Goal: Task Accomplishment & Management: Complete application form

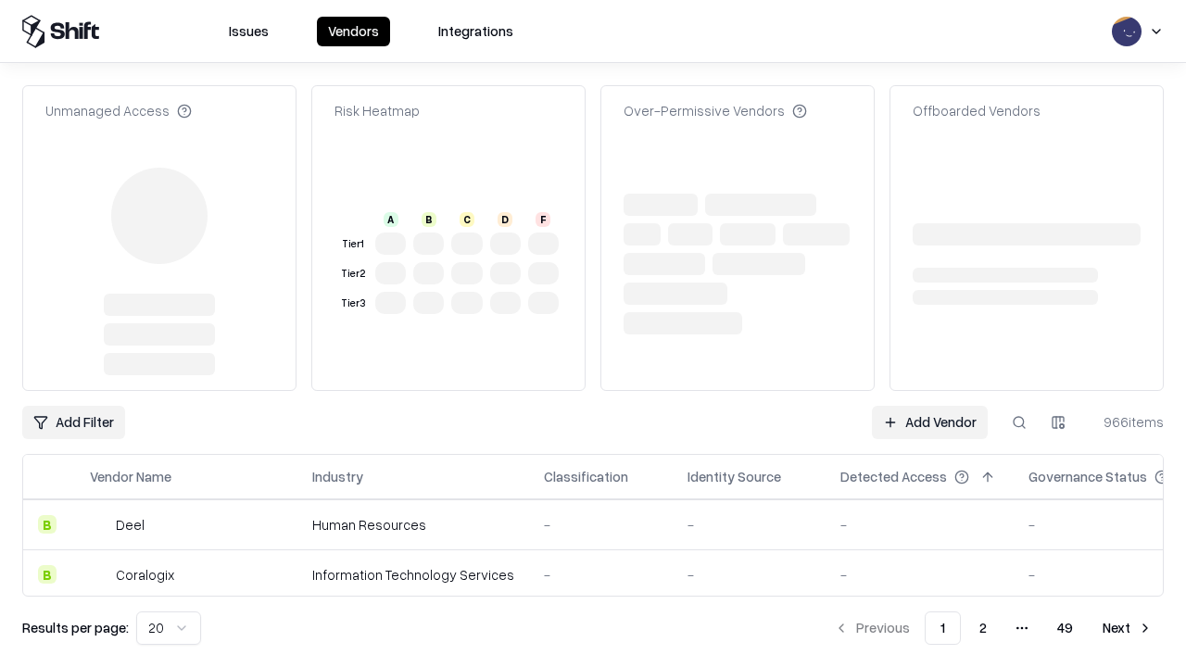
click at [930, 406] on link "Add Vendor" at bounding box center [930, 422] width 116 height 33
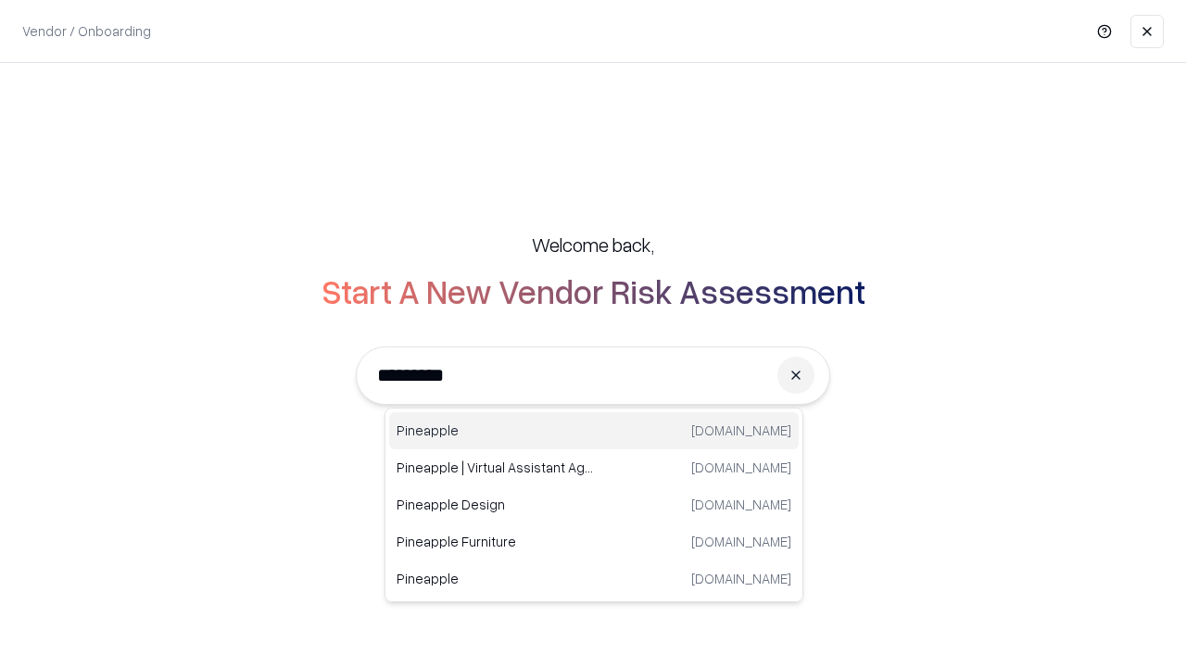
click at [594, 431] on div "Pineapple [DOMAIN_NAME]" at bounding box center [594, 430] width 410 height 37
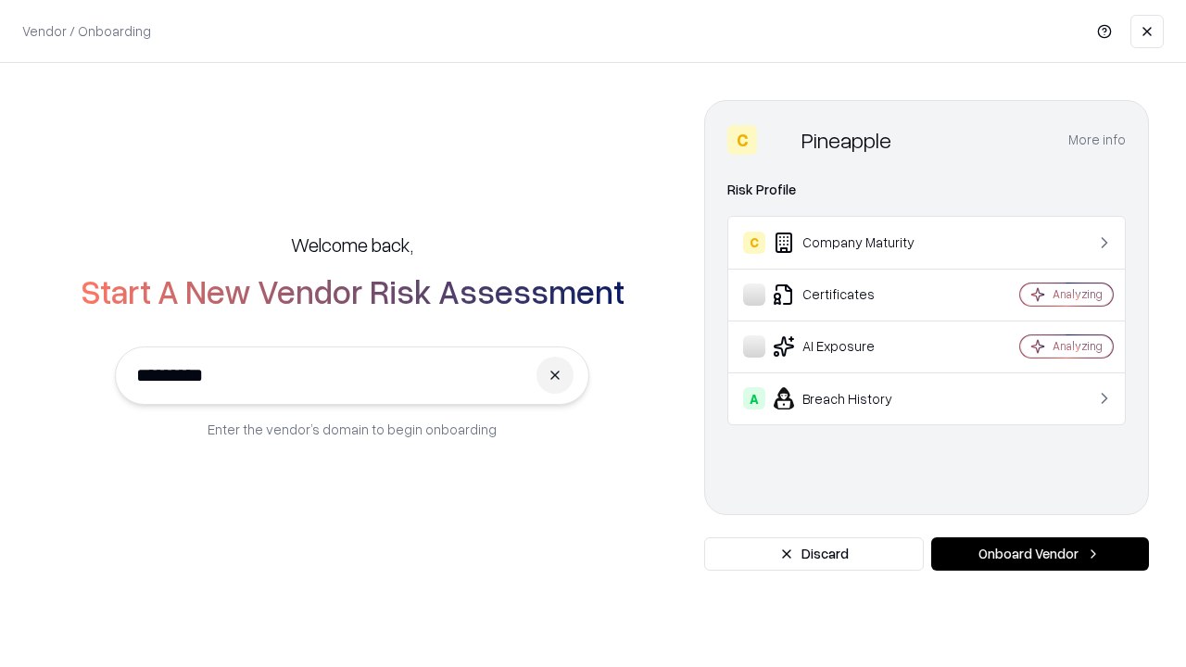
type input "*********"
click at [1040, 554] on button "Onboard Vendor" at bounding box center [1040, 554] width 218 height 33
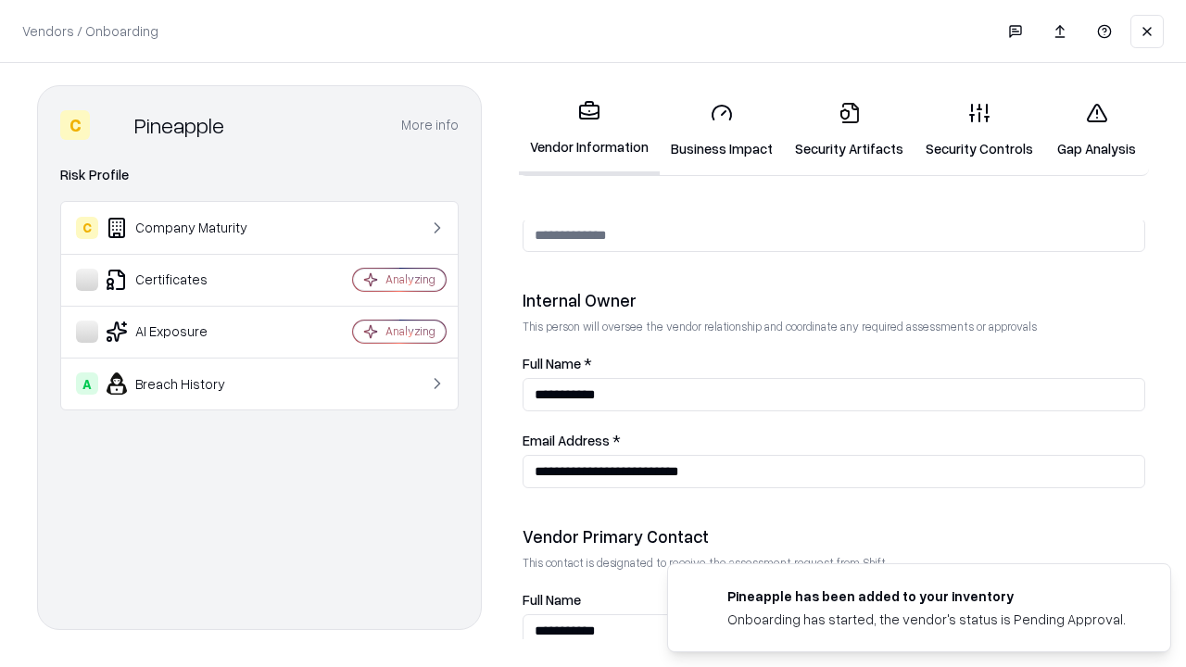
scroll to position [960, 0]
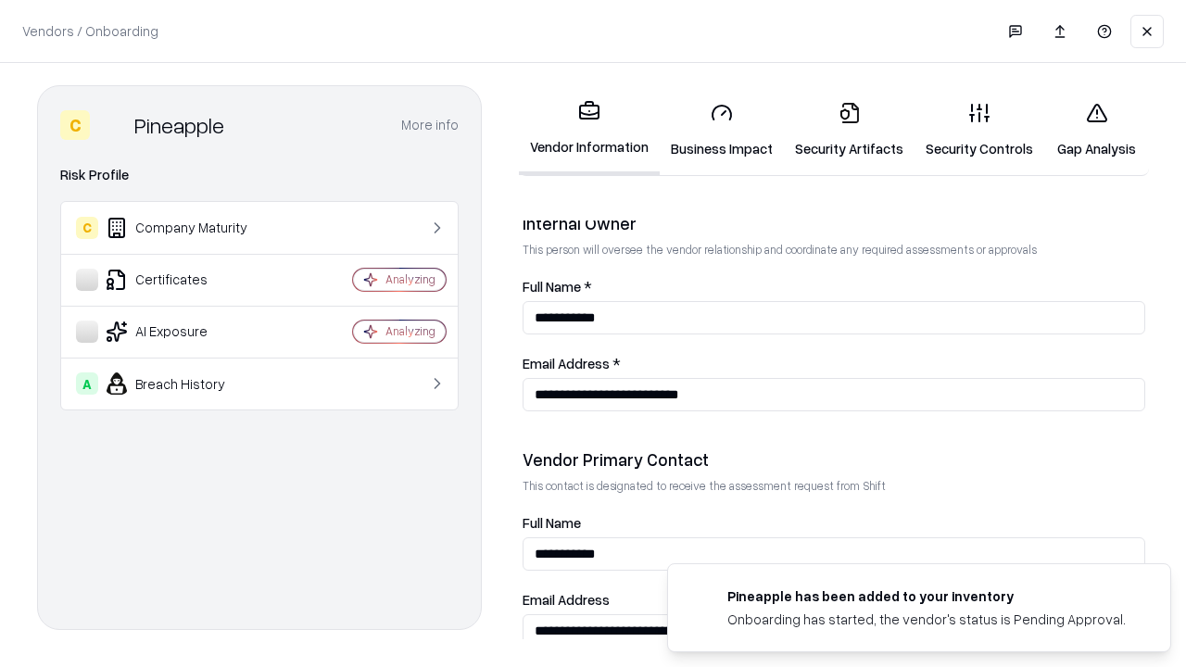
click at [722, 130] on link "Business Impact" at bounding box center [722, 130] width 124 height 86
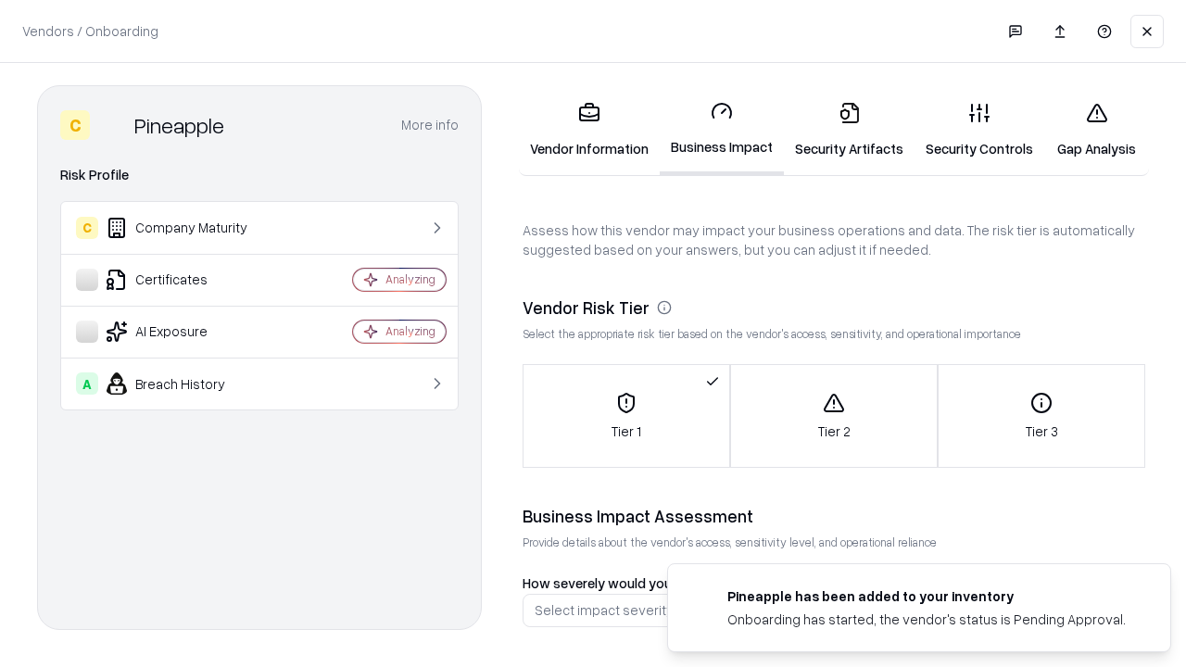
click at [1096, 130] on link "Gap Analysis" at bounding box center [1097, 130] width 105 height 86
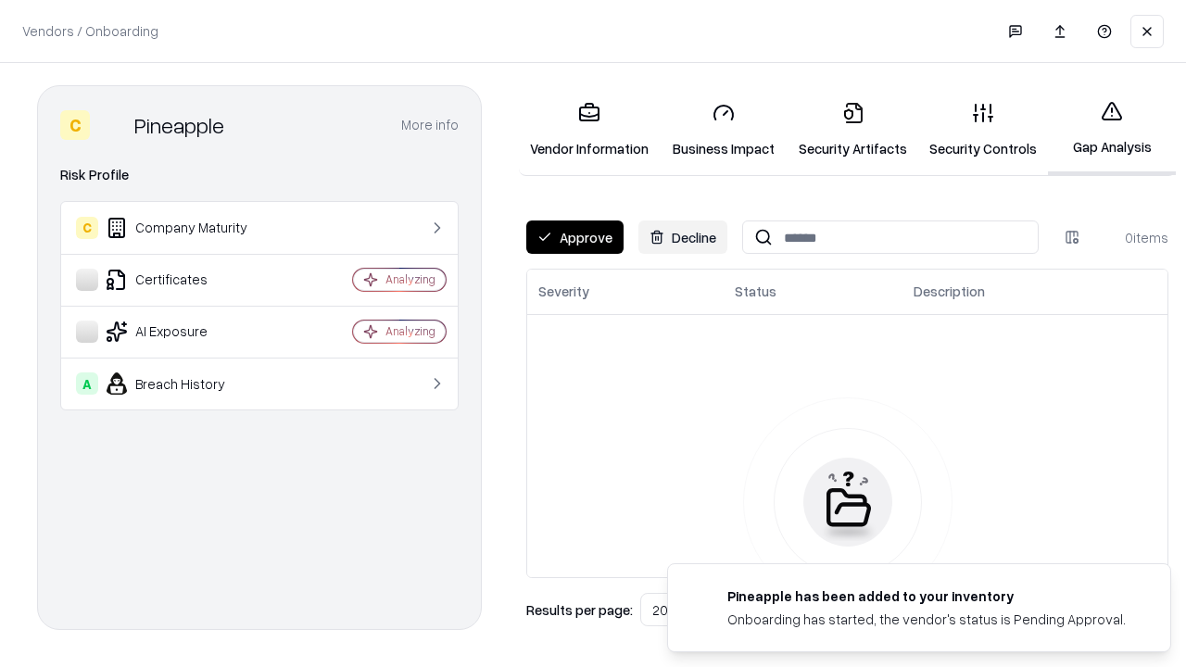
click at [575, 237] on button "Approve" at bounding box center [574, 237] width 97 height 33
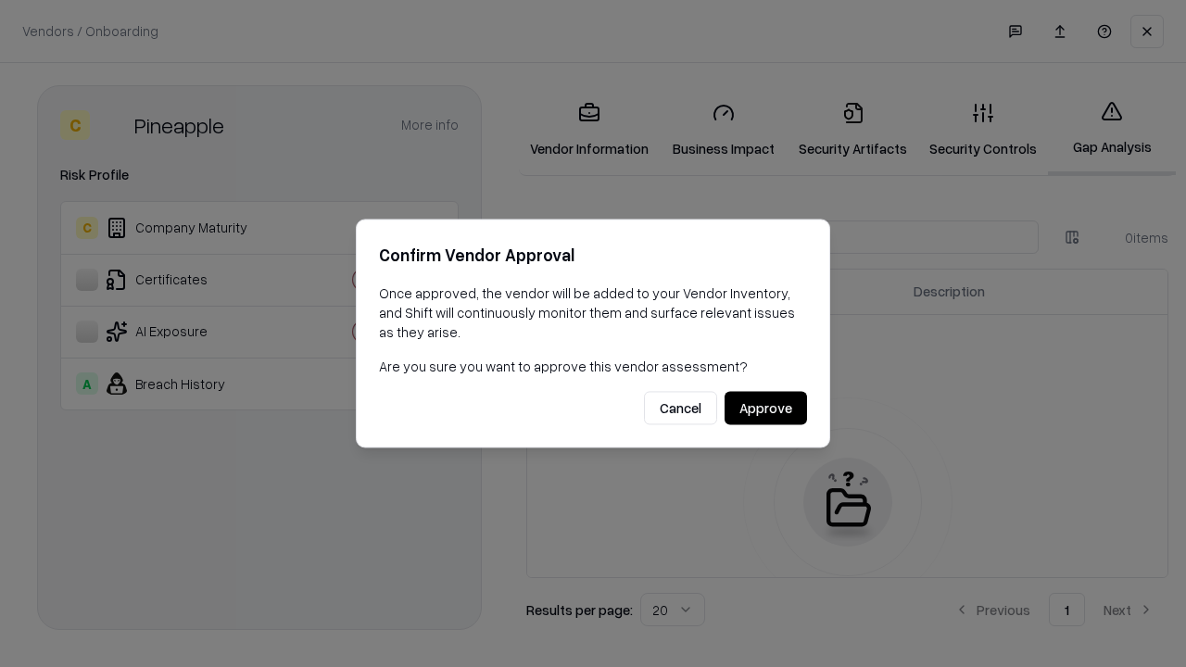
click at [766, 408] on button "Approve" at bounding box center [766, 408] width 82 height 33
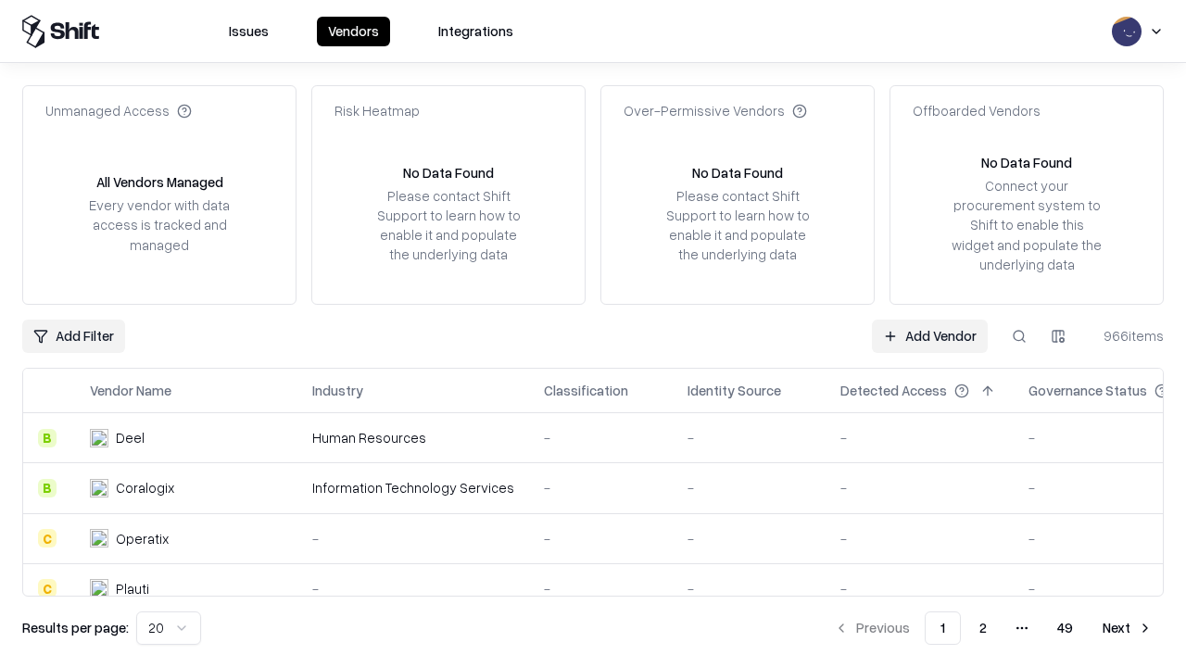
type input "*********"
click at [930, 336] on link "Add Vendor" at bounding box center [930, 336] width 116 height 33
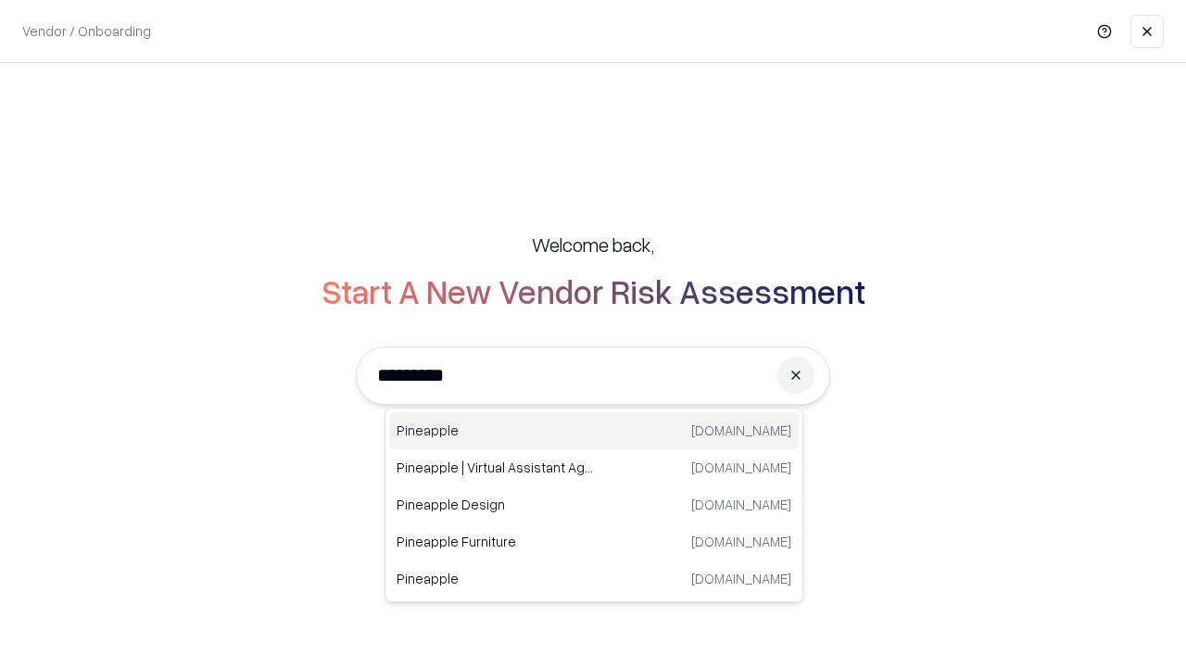
click at [594, 431] on div "Pineapple [DOMAIN_NAME]" at bounding box center [594, 430] width 410 height 37
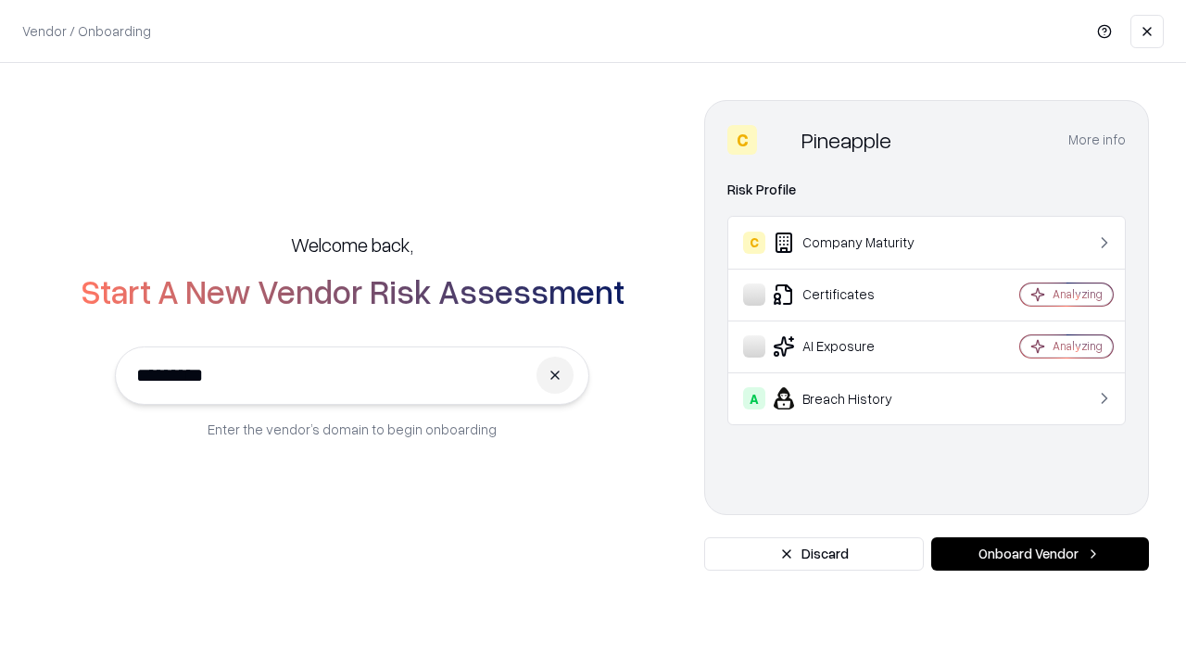
type input "*********"
click at [1040, 554] on button "Onboard Vendor" at bounding box center [1040, 554] width 218 height 33
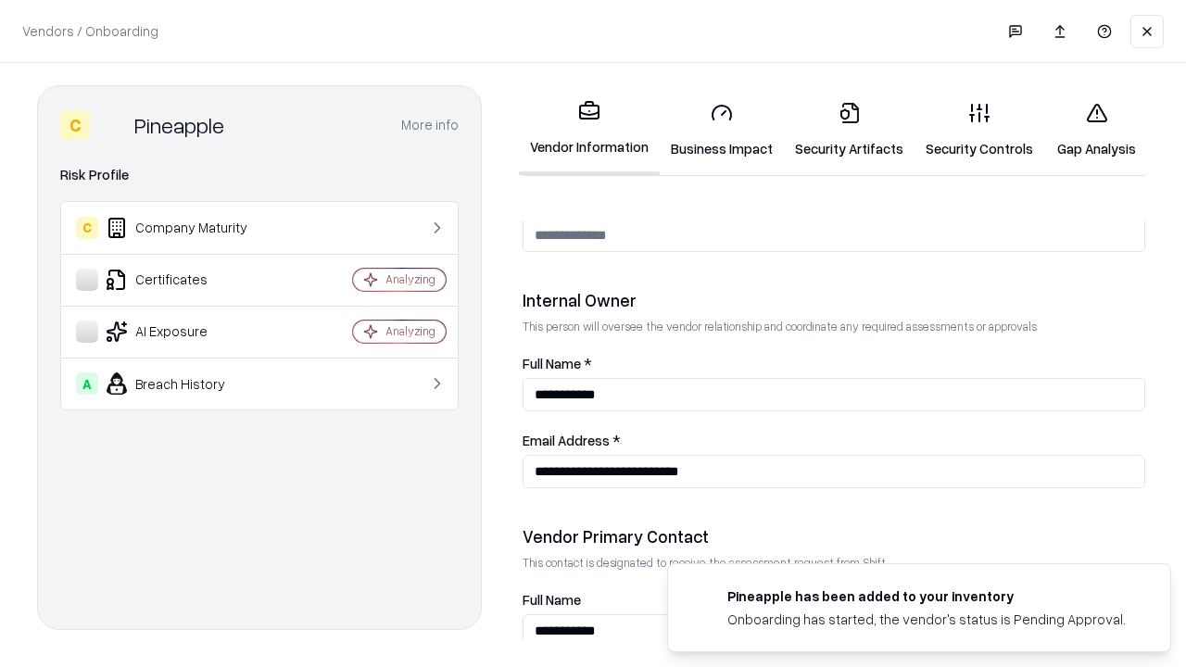
scroll to position [960, 0]
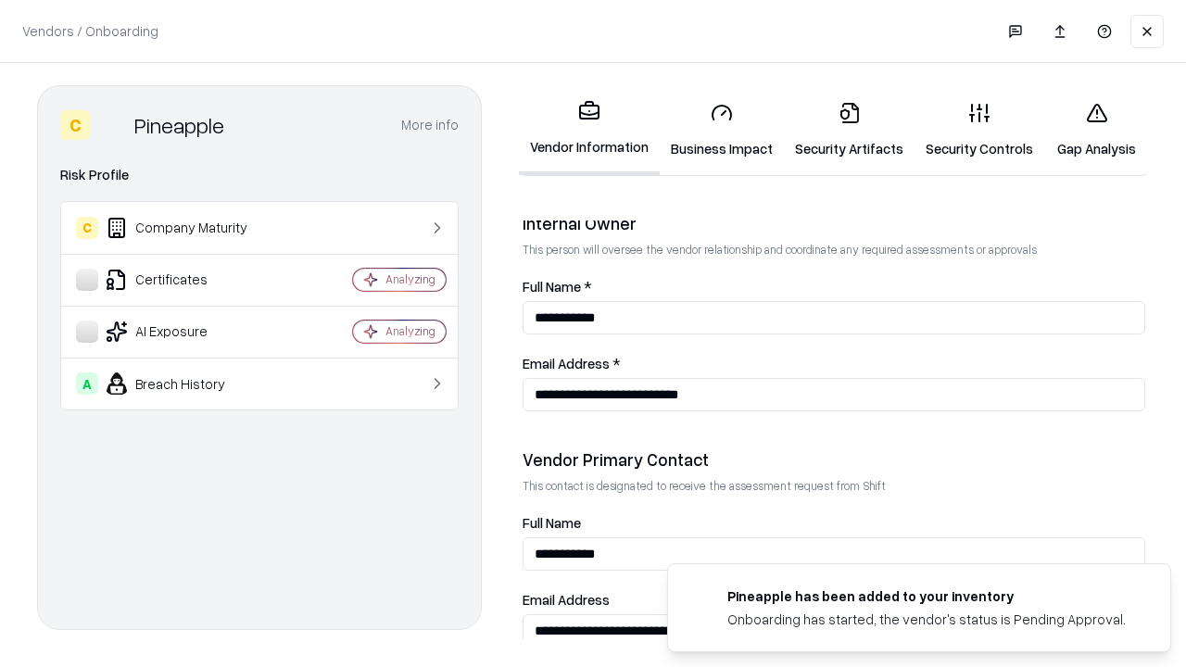
click at [1096, 130] on link "Gap Analysis" at bounding box center [1097, 130] width 105 height 86
